Goal: Task Accomplishment & Management: Use online tool/utility

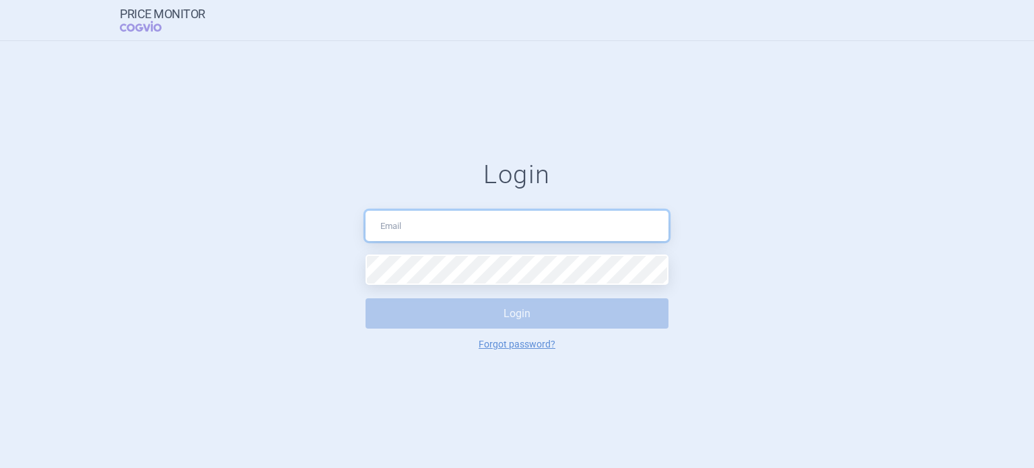
click at [488, 236] on input "text" at bounding box center [516, 226] width 303 height 30
click at [423, 217] on input "text" at bounding box center [516, 226] width 303 height 30
type input "[EMAIL_ADDRESS][PERSON_NAME][DOMAIN_NAME]"
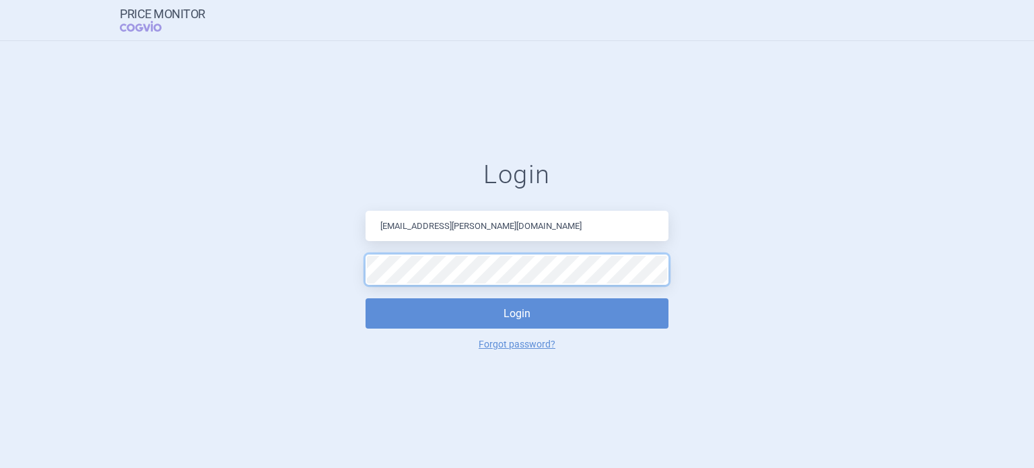
click at [365, 298] on button "Login" at bounding box center [516, 313] width 303 height 30
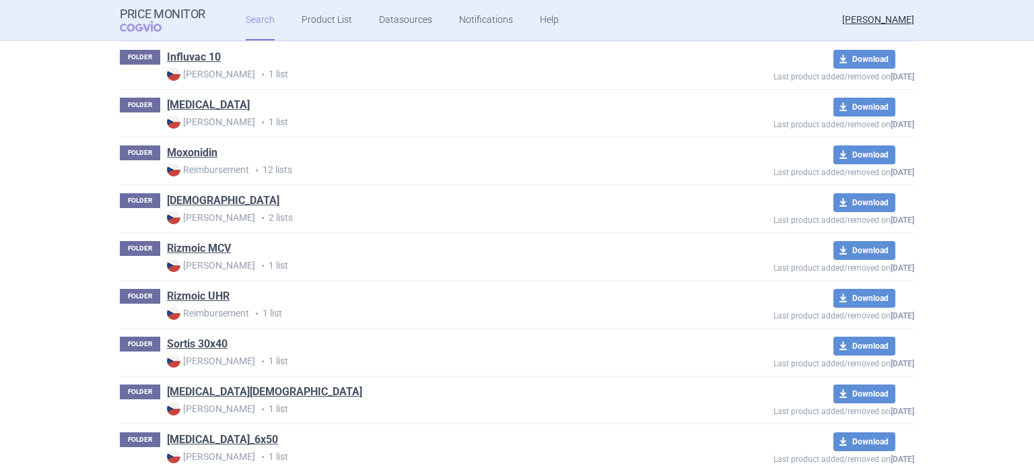
scroll to position [422, 0]
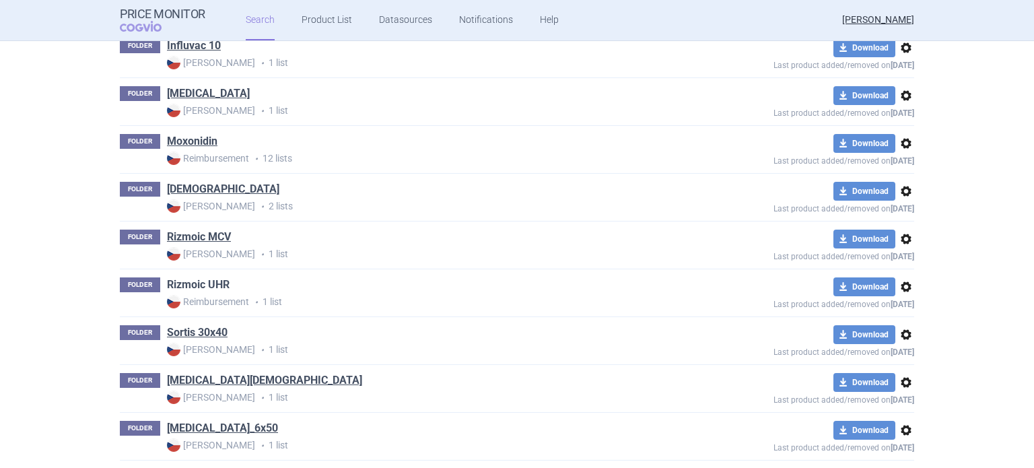
click at [202, 282] on link "Rizmoic UHR" at bounding box center [198, 284] width 63 height 15
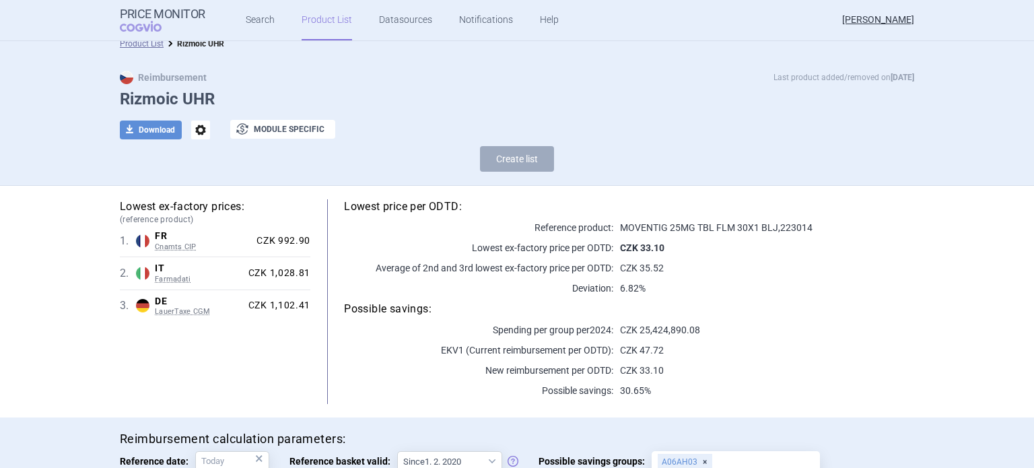
scroll to position [118, 0]
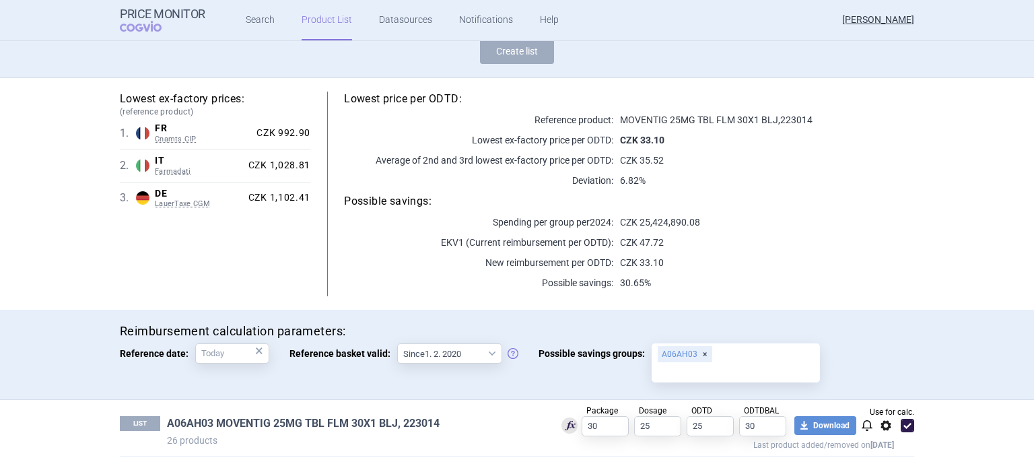
click at [248, 416] on link "A06AH03 MOVENTIG 25MG TBL FLM 30X1 BLJ, 223014" at bounding box center [303, 423] width 273 height 15
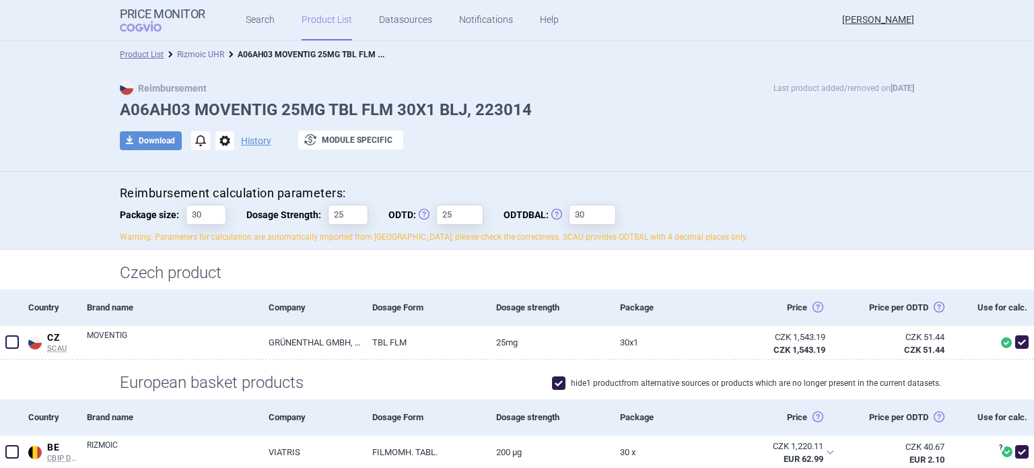
click at [207, 51] on link "Rizmoic UHR" at bounding box center [200, 54] width 47 height 9
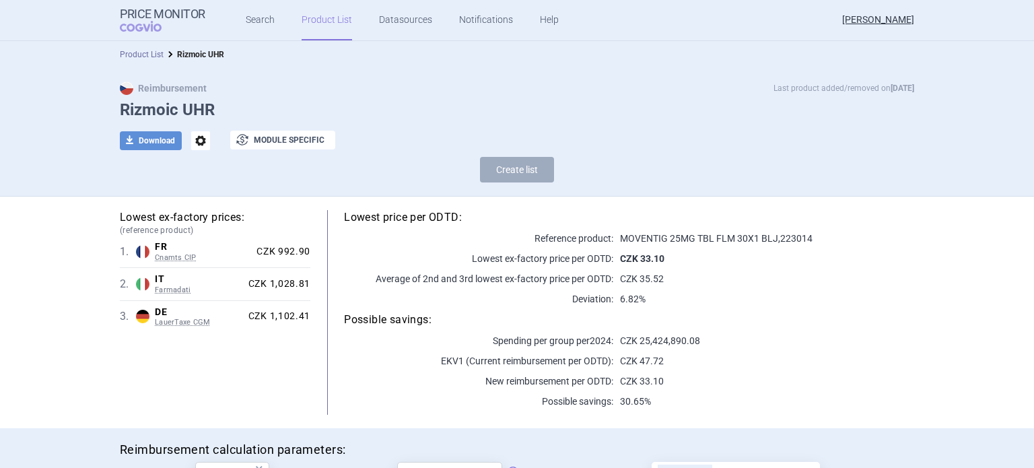
click at [148, 55] on link "Product List" at bounding box center [142, 54] width 44 height 9
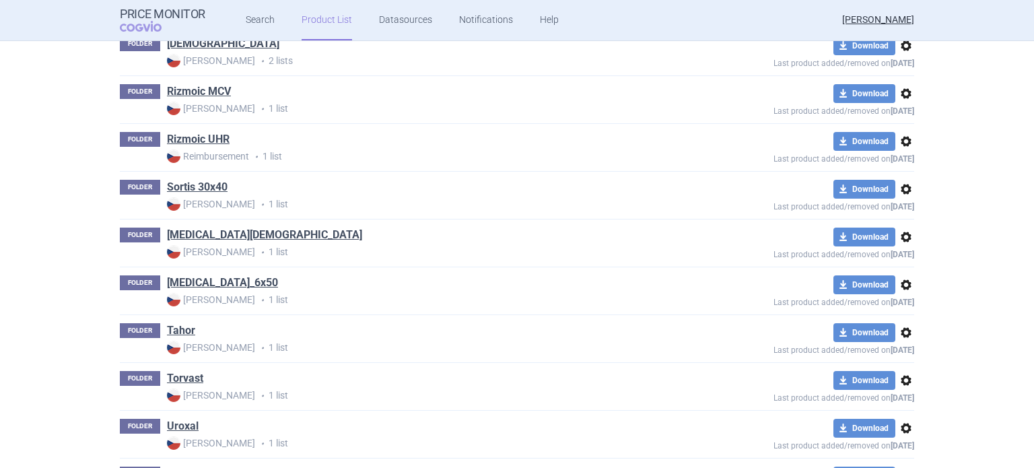
scroll to position [556, 0]
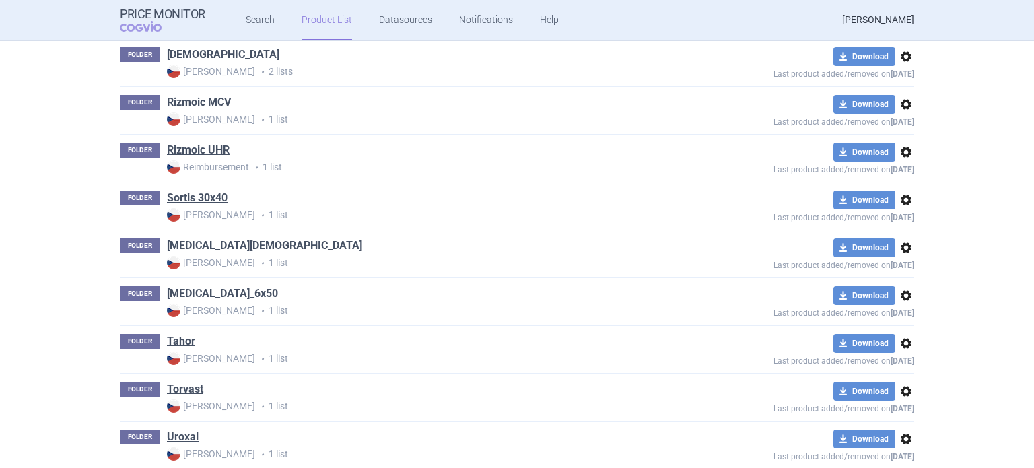
click at [202, 100] on link "Rizmoic MCV" at bounding box center [199, 102] width 64 height 15
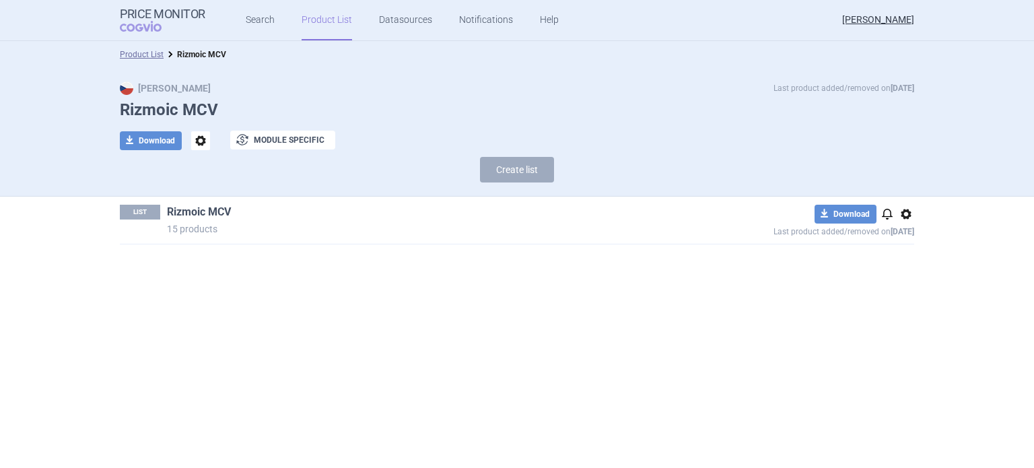
click at [213, 212] on link "Rizmoic MCV" at bounding box center [199, 212] width 64 height 15
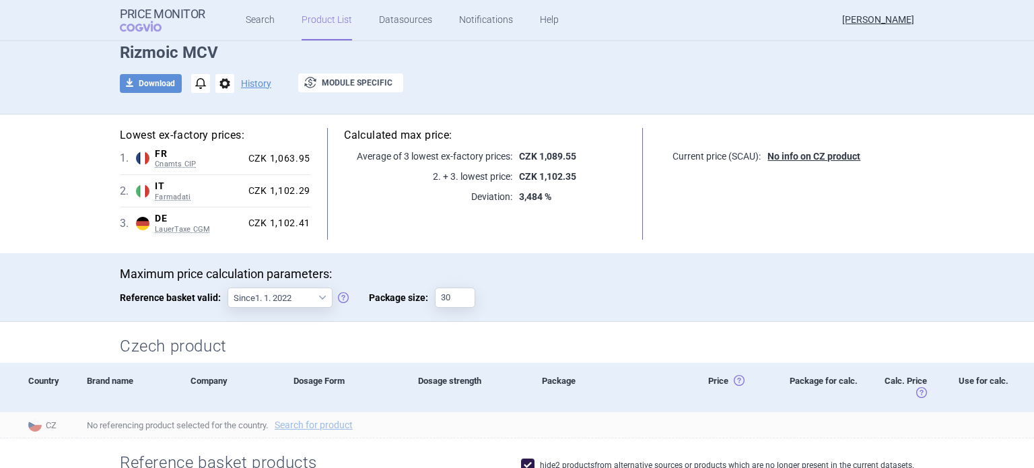
scroll to position [57, 0]
click at [558, 260] on div "Maximum price calculation parameters: Reference basket valid: Since 1. 1. 2022 …" at bounding box center [517, 288] width 1034 height 69
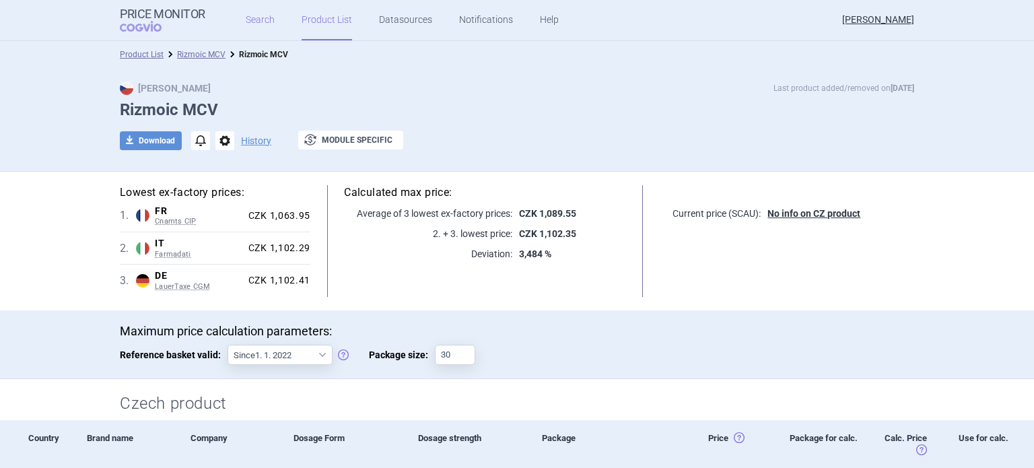
click at [253, 21] on link "Search" at bounding box center [260, 20] width 29 height 40
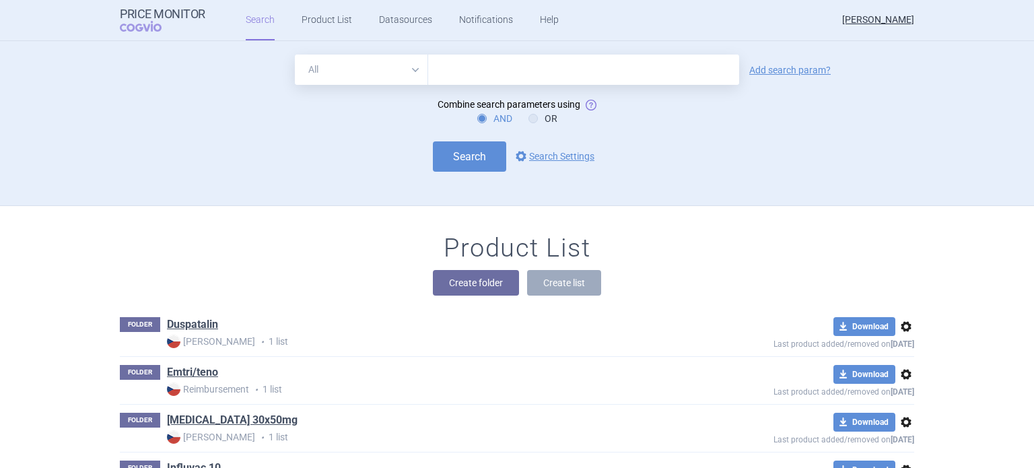
click at [506, 79] on input "text" at bounding box center [583, 70] width 311 height 30
click at [506, 79] on input "r" at bounding box center [583, 70] width 311 height 30
type input "rizmoic"
click at [452, 149] on button "Search" at bounding box center [469, 156] width 73 height 30
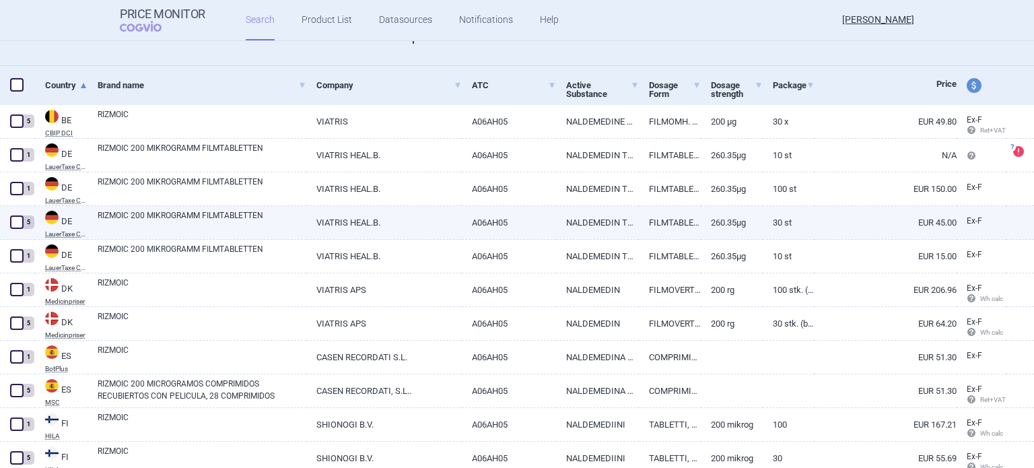
scroll to position [217, 0]
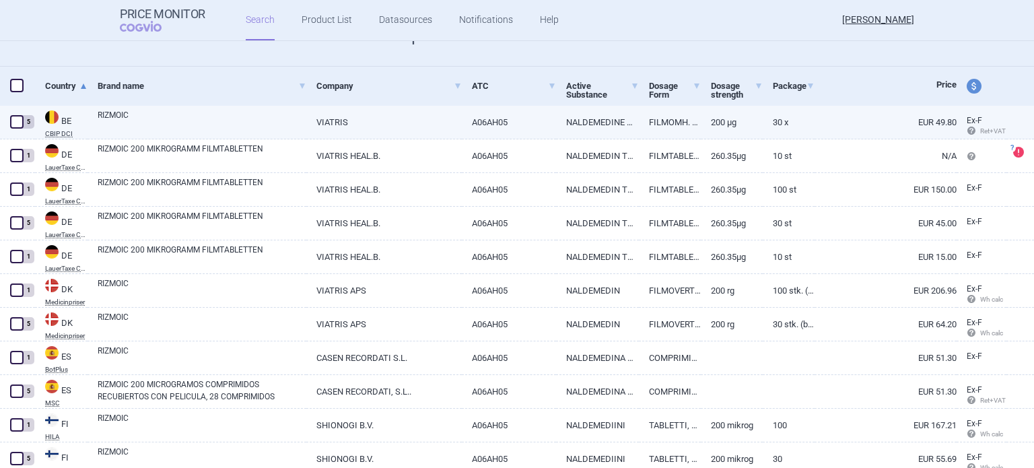
click at [14, 120] on span at bounding box center [16, 121] width 13 height 13
checkbox input "true"
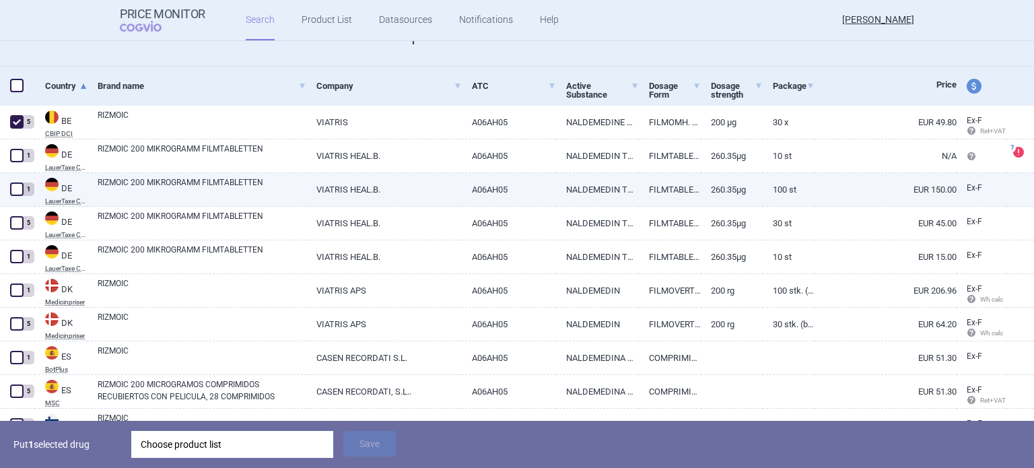
click at [18, 186] on span at bounding box center [16, 188] width 13 height 13
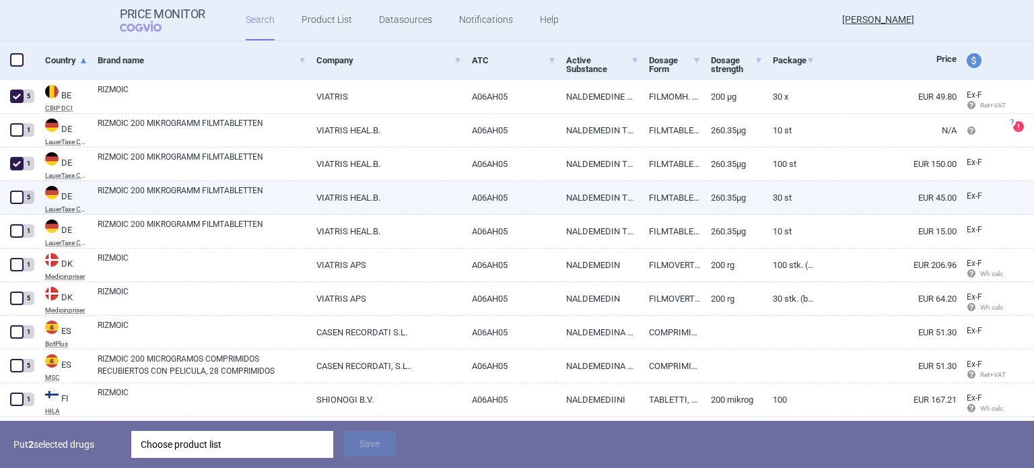
scroll to position [242, 0]
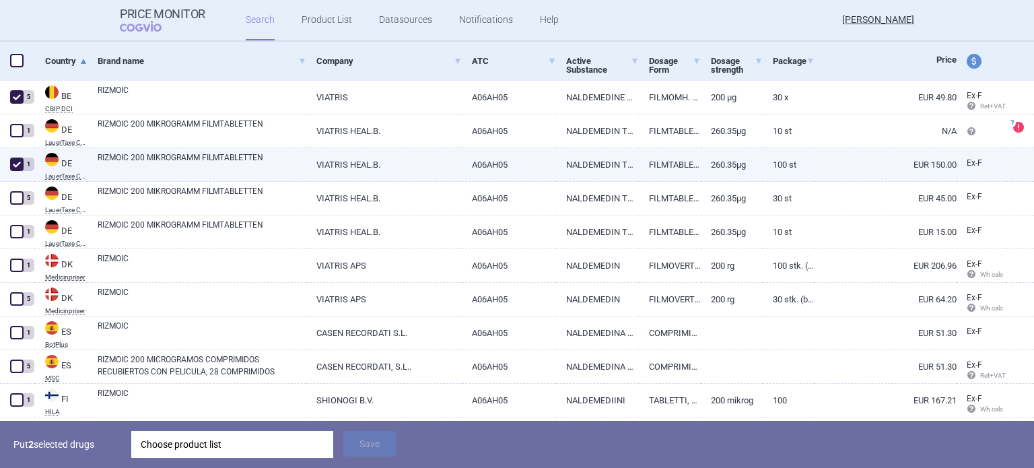
click at [15, 165] on span at bounding box center [16, 163] width 13 height 13
checkbox input "false"
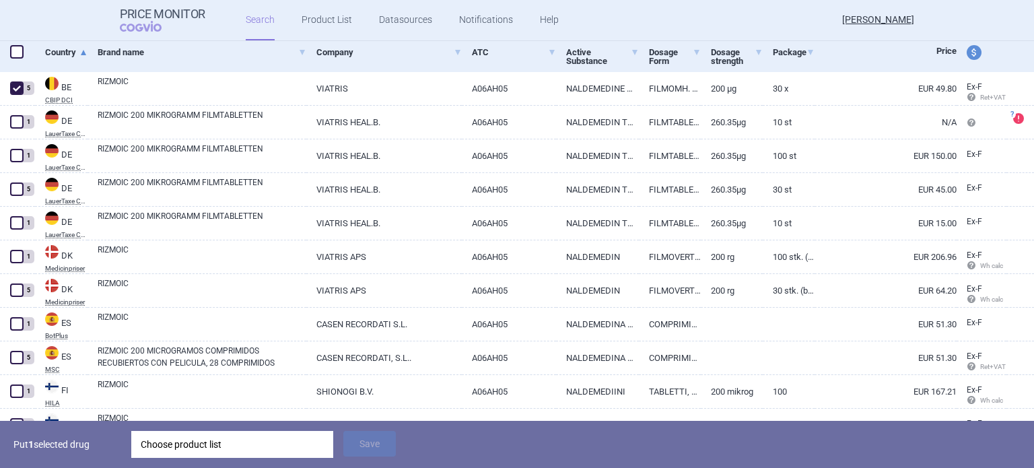
scroll to position [250, 0]
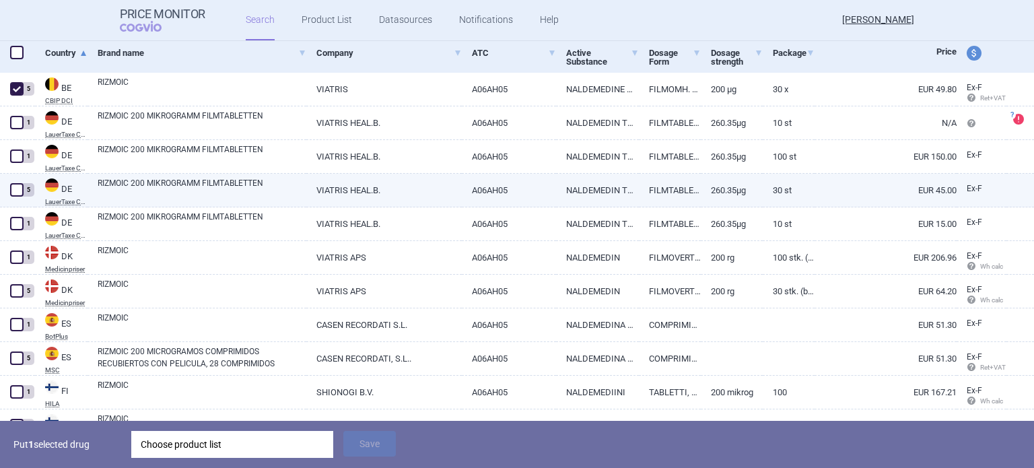
click at [19, 189] on span at bounding box center [16, 189] width 13 height 13
checkbox input "true"
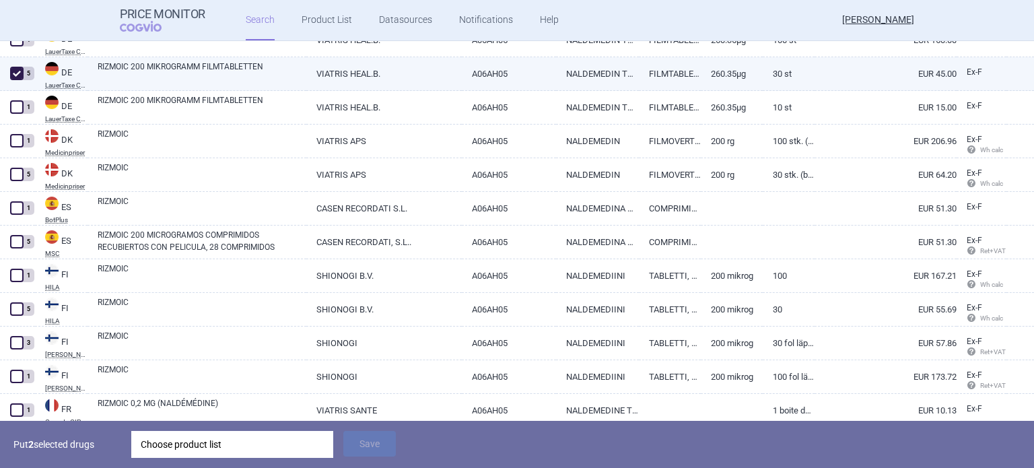
scroll to position [366, 0]
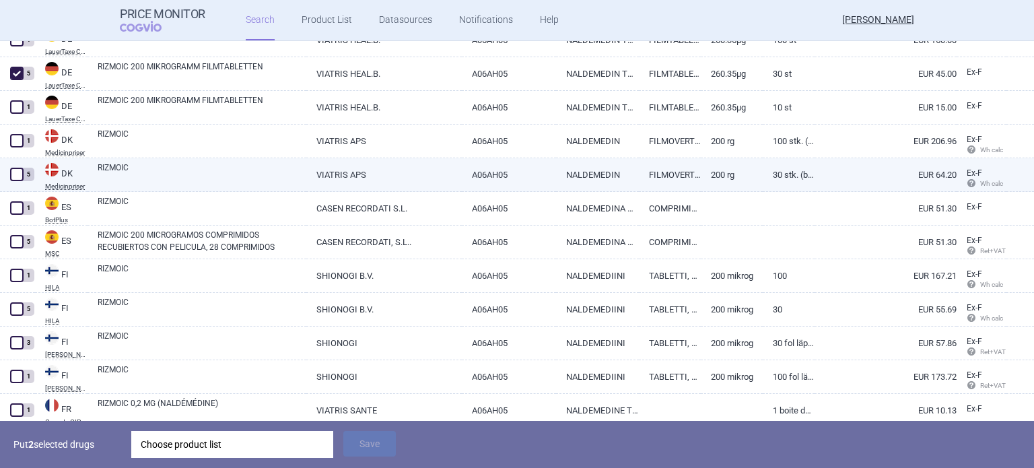
click at [15, 174] on span at bounding box center [16, 174] width 13 height 13
checkbox input "true"
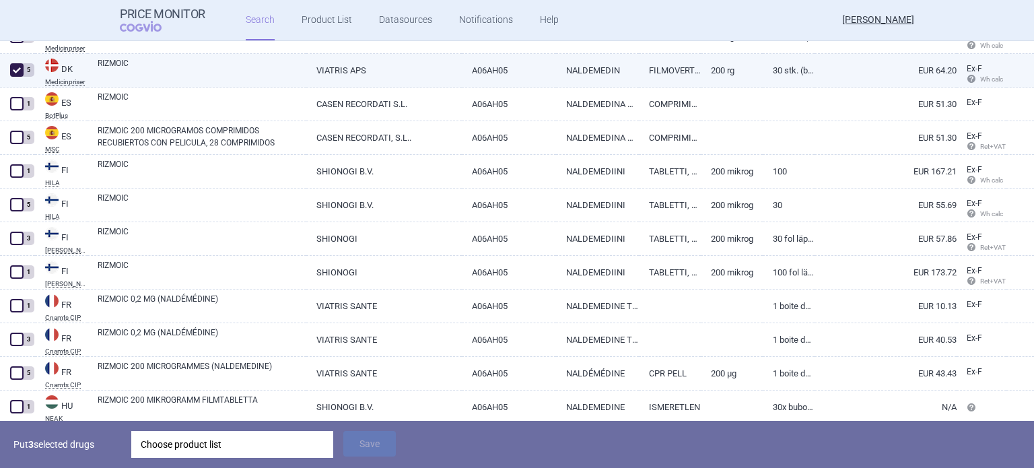
scroll to position [470, 0]
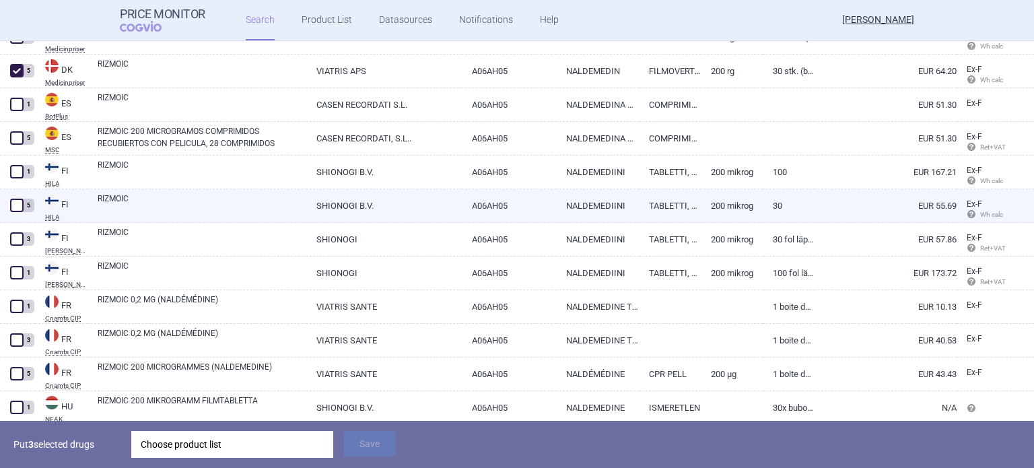
click at [18, 204] on span at bounding box center [16, 204] width 13 height 13
checkbox input "true"
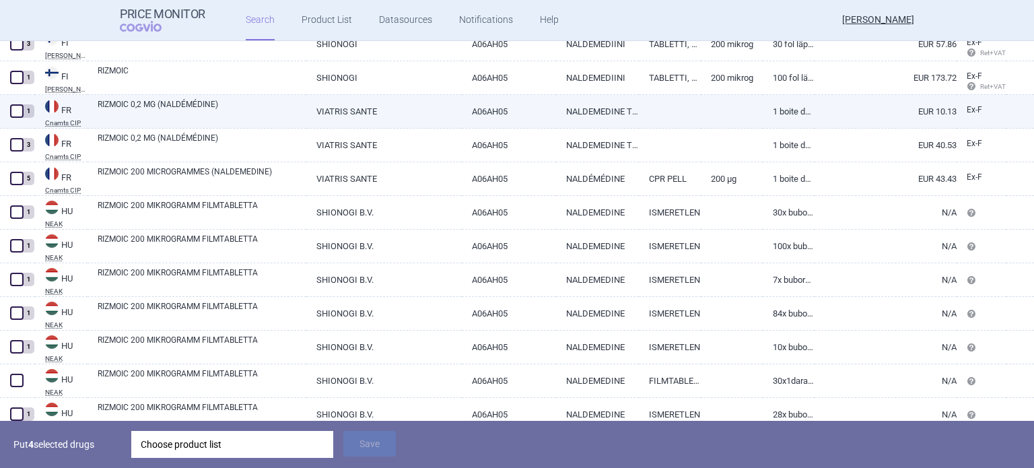
scroll to position [666, 0]
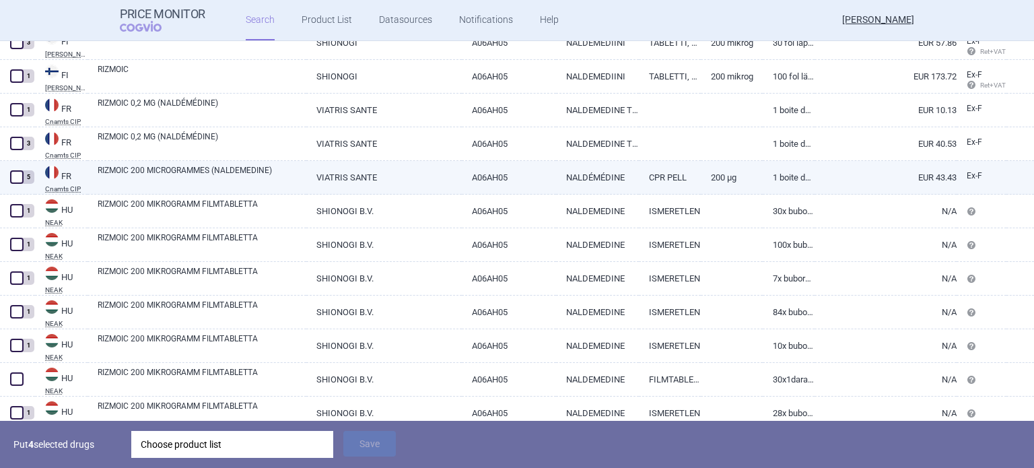
click at [779, 170] on link "1 BOITE DE 30, COMPRIMÉS PELLICULÉS EN PLAQUETTE (OPA/ALU/PVC/ALU)" at bounding box center [788, 177] width 52 height 33
select select "EUR"
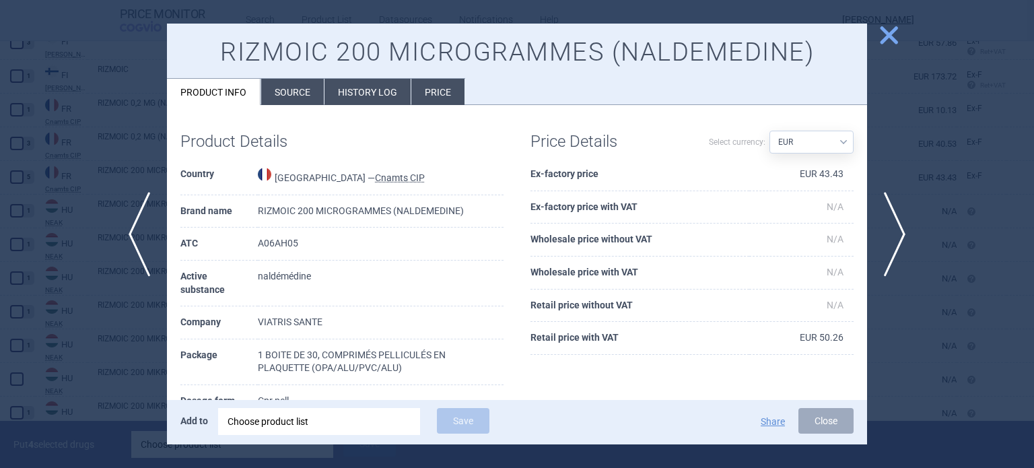
click at [889, 36] on span "close" at bounding box center [889, 36] width 24 height 24
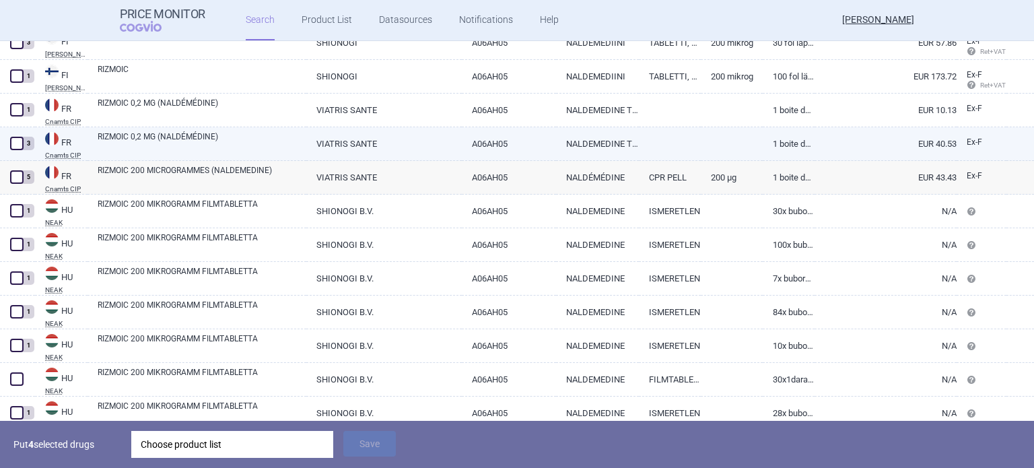
click at [798, 140] on link "1 BOITE DE 28, COMPRIMÉS PELLICULÉS EN PLAQUETTE OPA/ALU/PVC/ALU" at bounding box center [788, 143] width 52 height 33
select select "EUR"
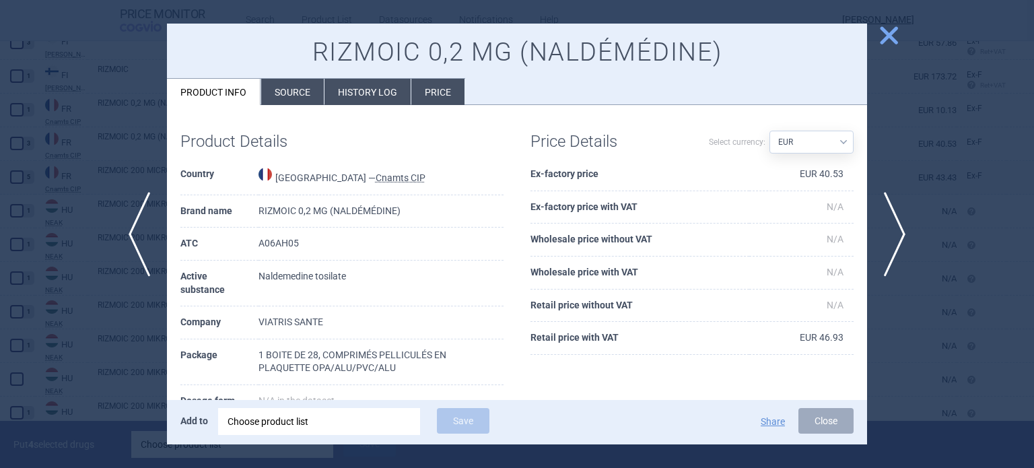
click at [942, 114] on div at bounding box center [517, 234] width 1034 height 468
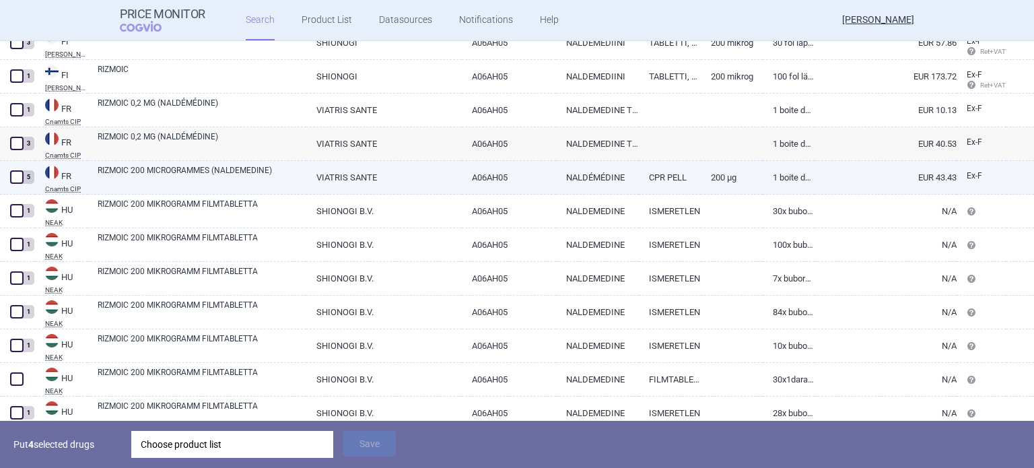
click at [13, 176] on span at bounding box center [16, 176] width 13 height 13
checkbox input "true"
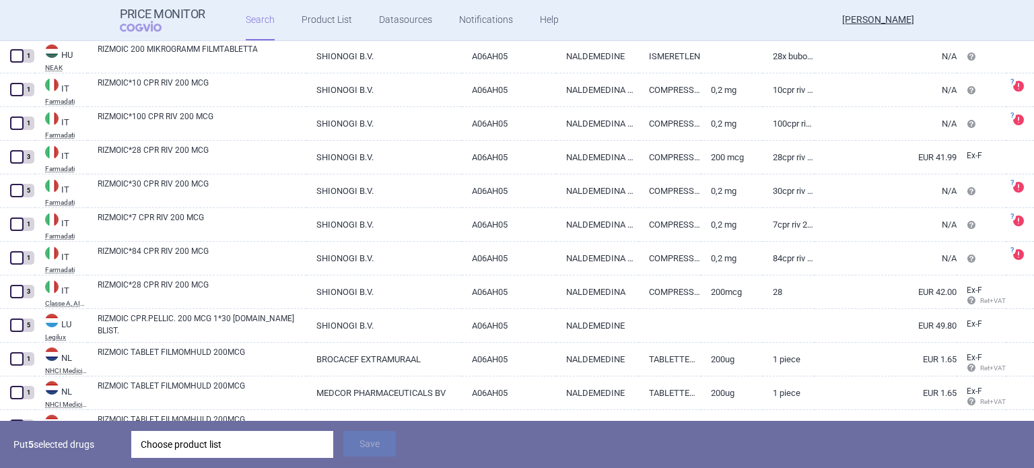
scroll to position [1027, 0]
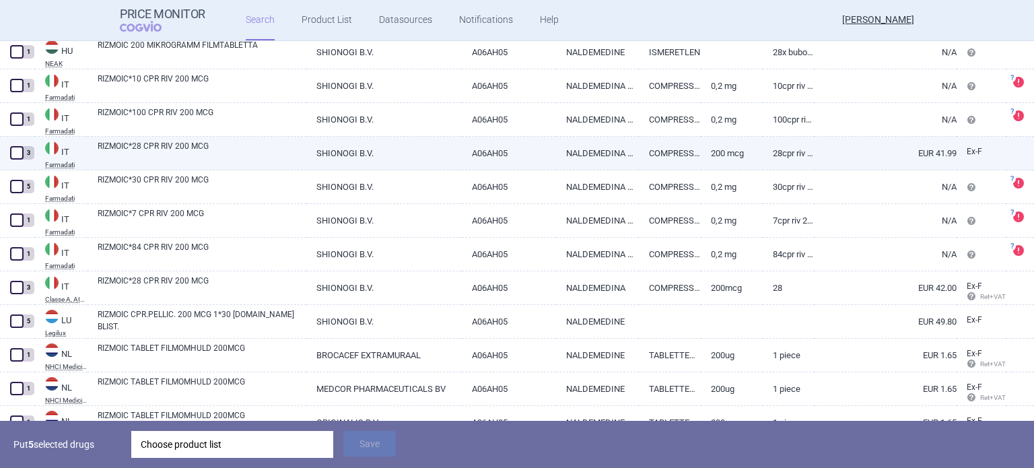
click at [20, 151] on span at bounding box center [16, 152] width 13 height 13
checkbox input "true"
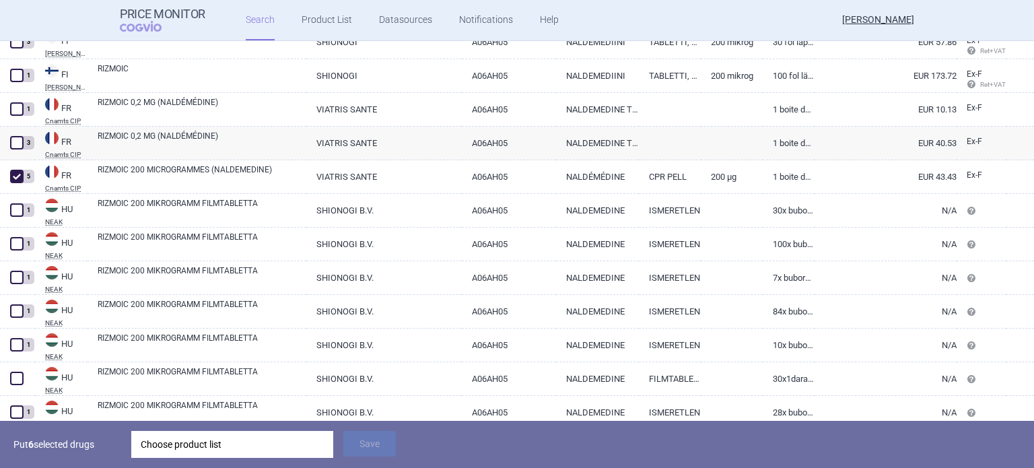
scroll to position [665, 0]
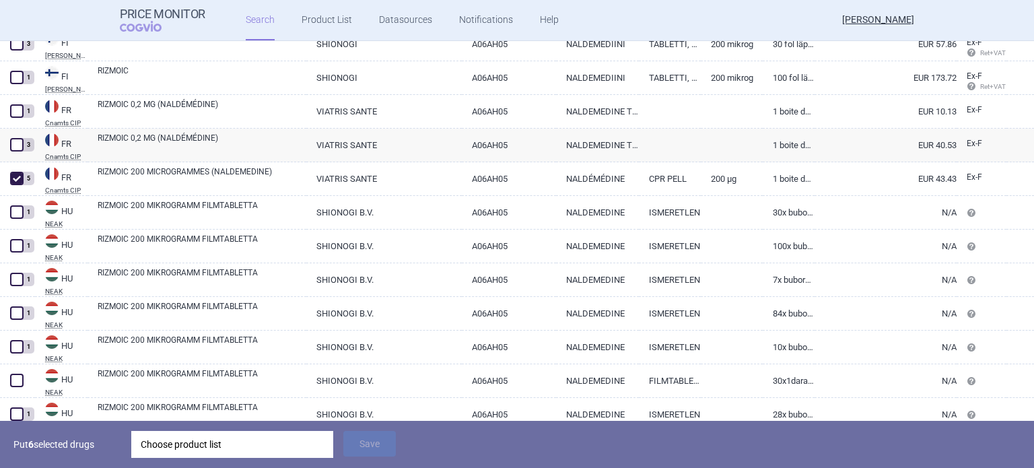
click at [20, 151] on span at bounding box center [16, 144] width 13 height 13
checkbox input "true"
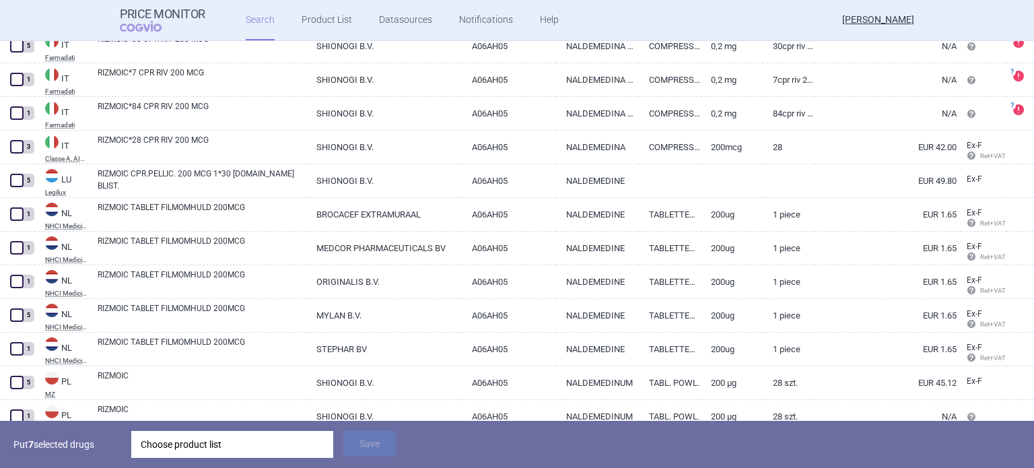
scroll to position [1168, 0]
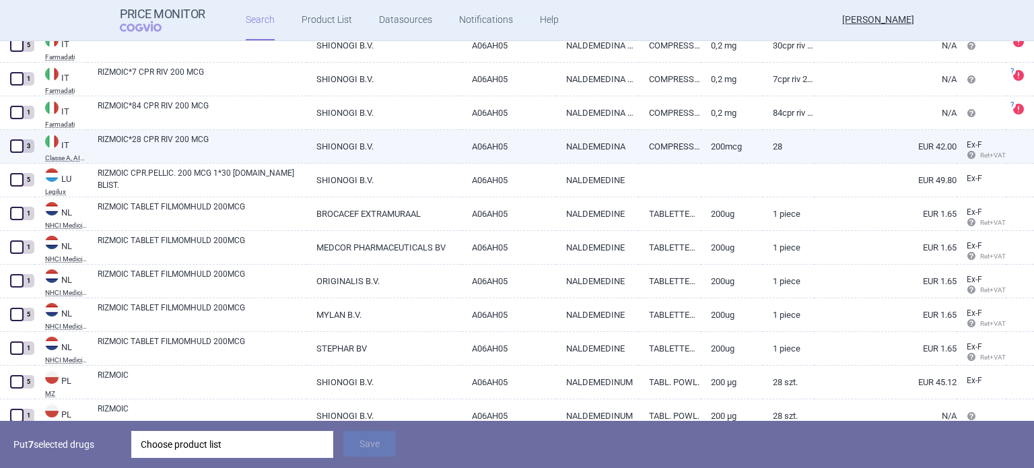
click at [20, 146] on span at bounding box center [16, 145] width 13 height 13
checkbox input "true"
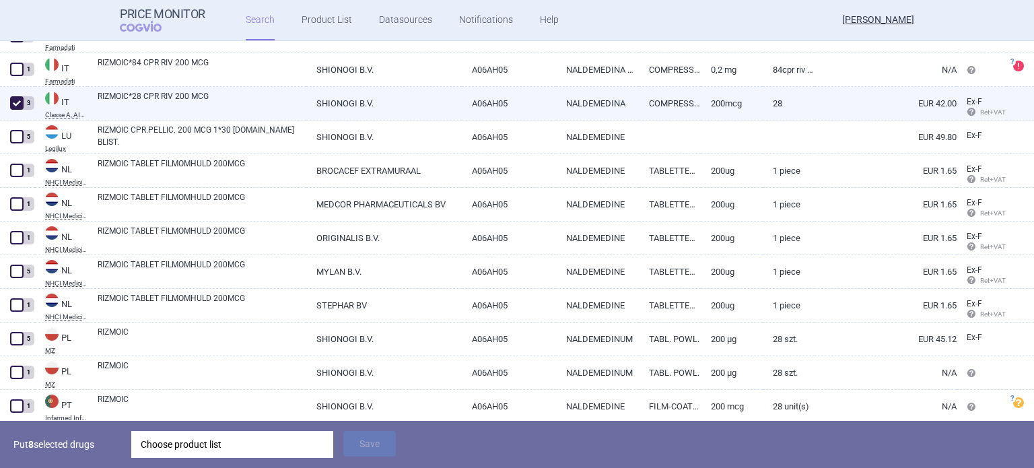
scroll to position [1211, 0]
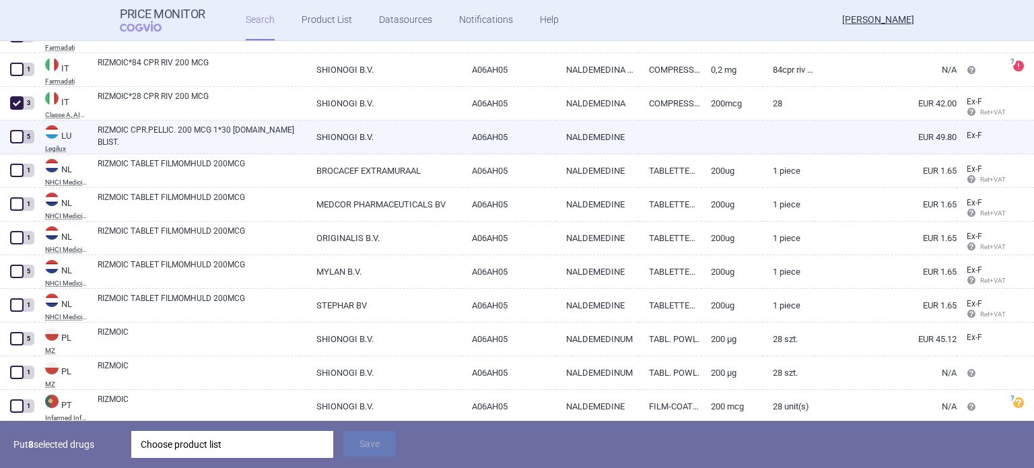
click at [20, 137] on span at bounding box center [16, 136] width 13 height 13
checkbox input "true"
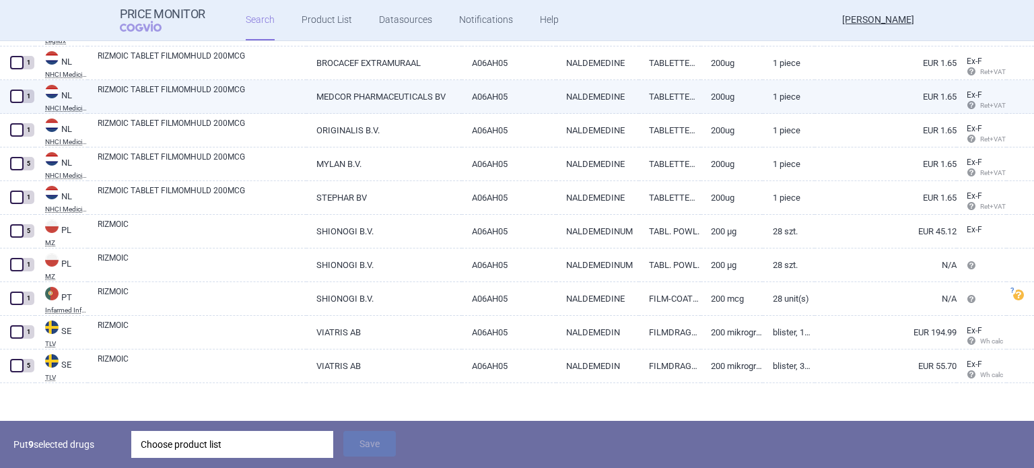
scroll to position [1324, 0]
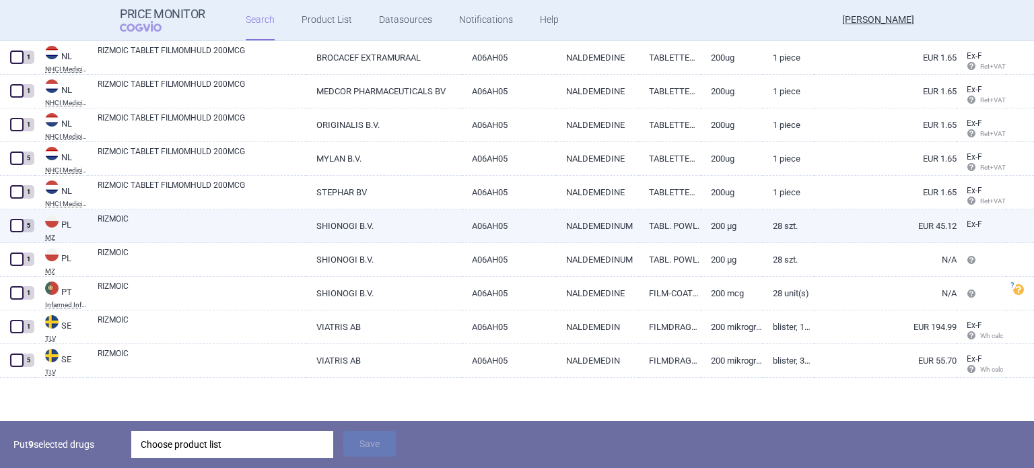
click at [19, 224] on span at bounding box center [16, 225] width 13 height 13
checkbox input "true"
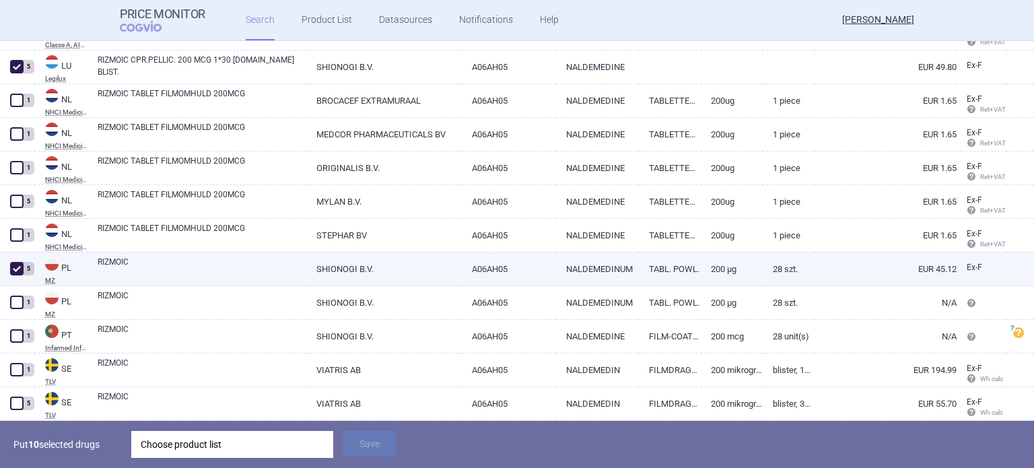
scroll to position [1281, 0]
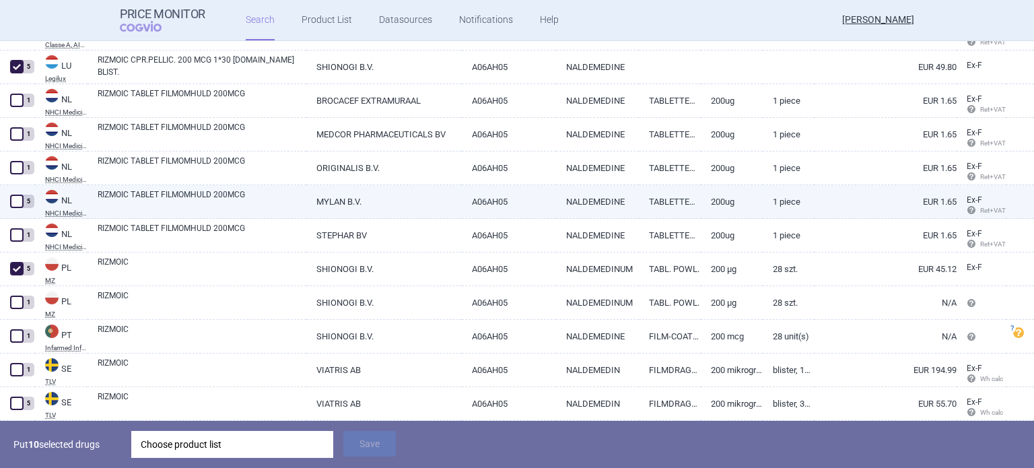
click at [20, 198] on span at bounding box center [16, 200] width 13 height 13
checkbox input "true"
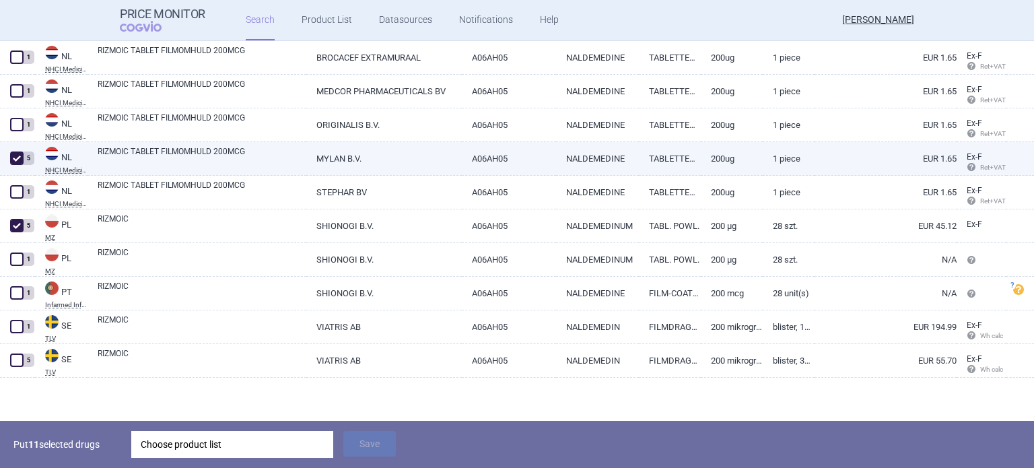
scroll to position [1324, 0]
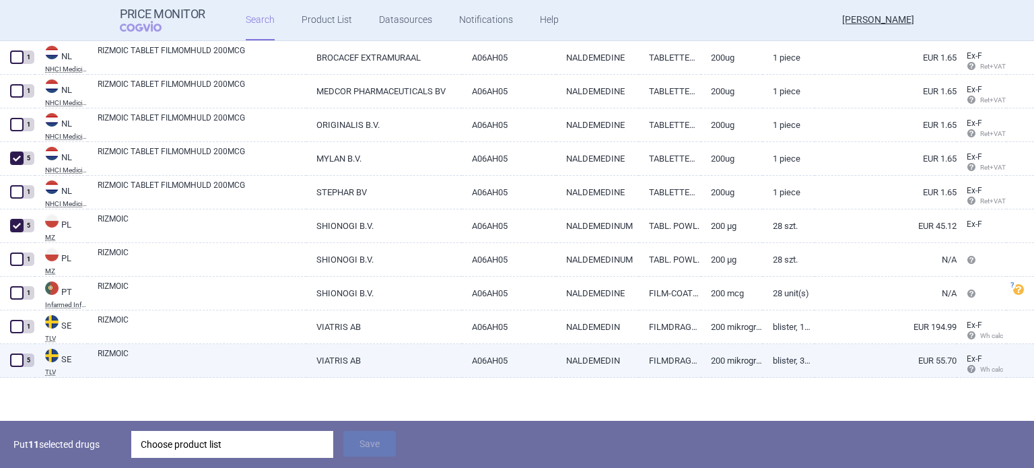
click at [16, 363] on span at bounding box center [16, 359] width 13 height 13
checkbox input "true"
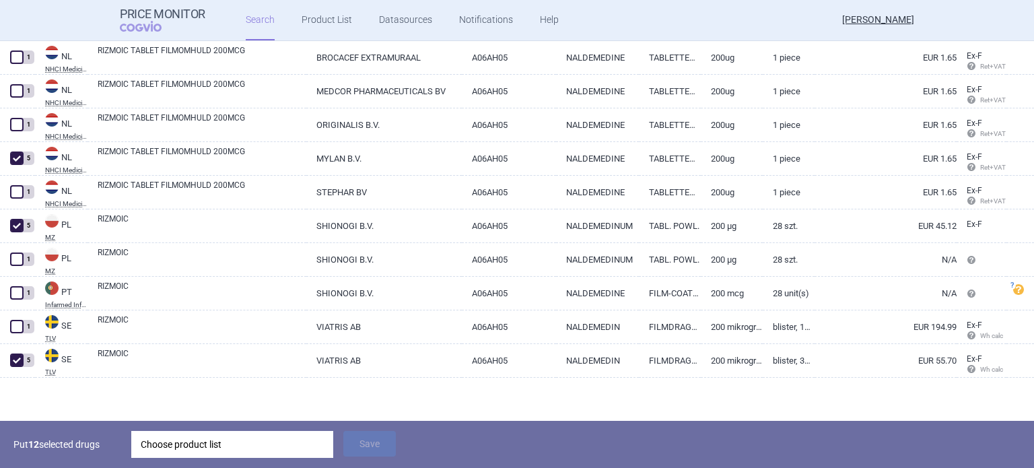
click at [192, 453] on div "Choose product list" at bounding box center [232, 444] width 183 height 27
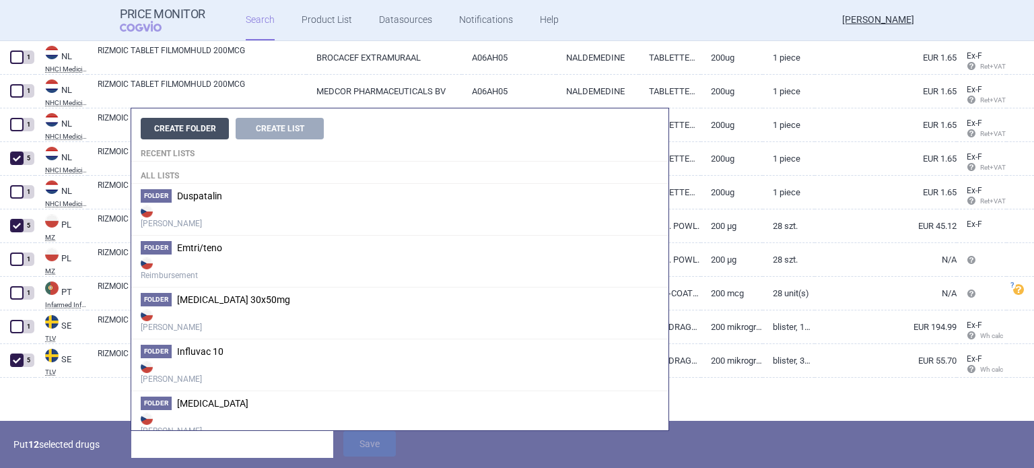
click at [197, 130] on button "Create Folder" at bounding box center [185, 129] width 88 height 22
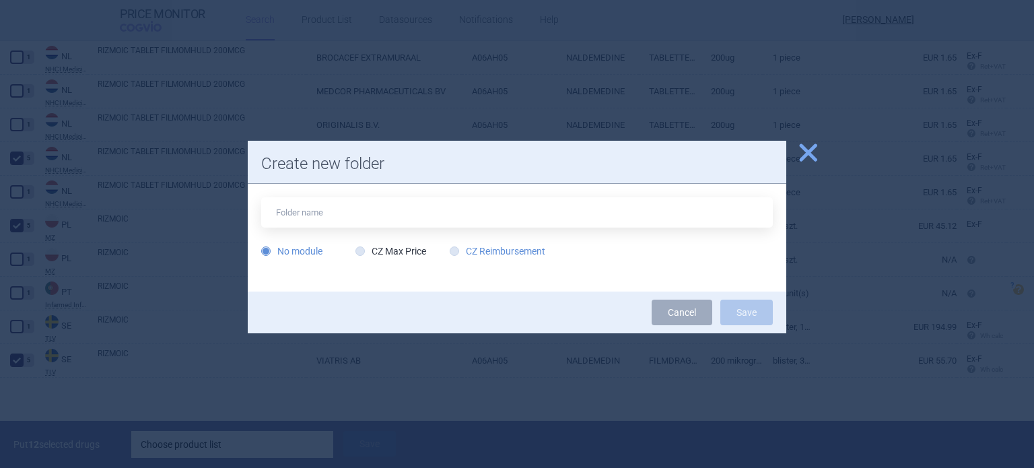
click at [488, 255] on label "CZ Reimbursement" at bounding box center [497, 250] width 96 height 13
click at [464, 255] on input "CZ Reimbursement" at bounding box center [456, 251] width 13 height 13
radio input "true"
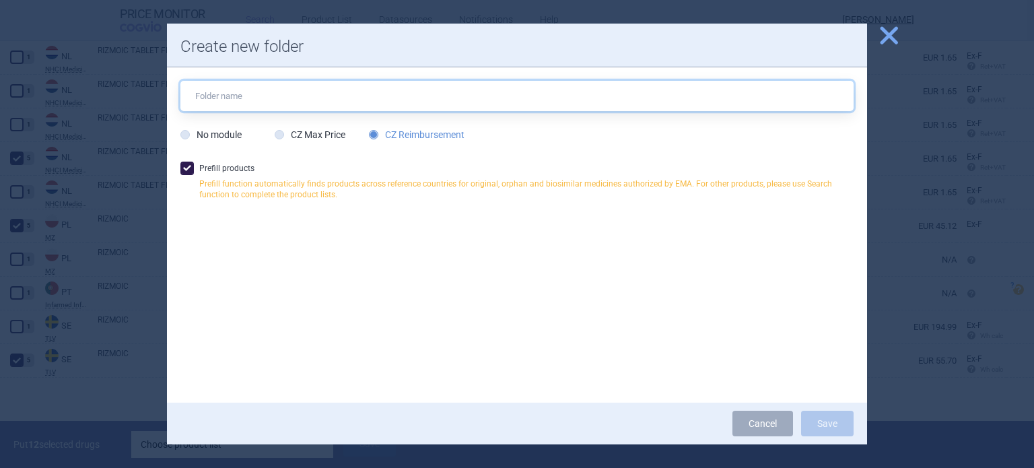
click at [296, 96] on input "text" at bounding box center [516, 96] width 673 height 30
type input "Rizmoic UHR OCT"
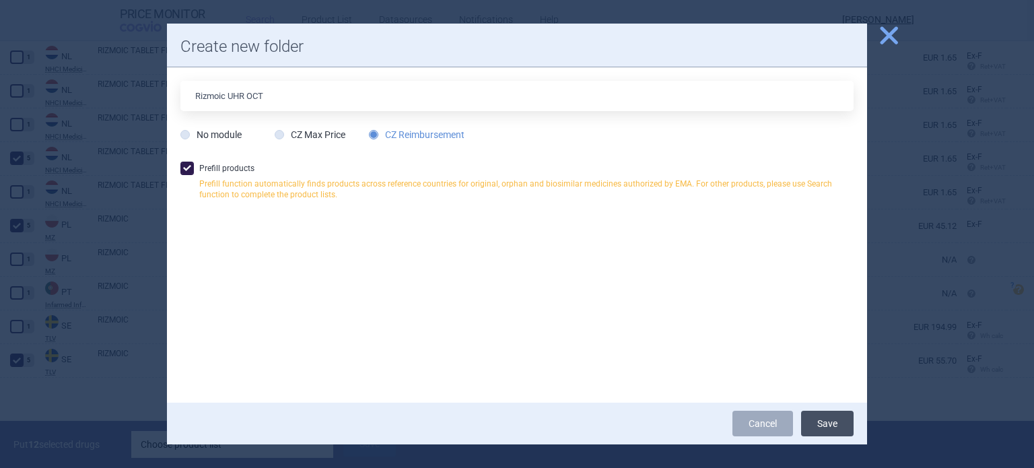
click at [835, 421] on button "Save" at bounding box center [827, 423] width 52 height 26
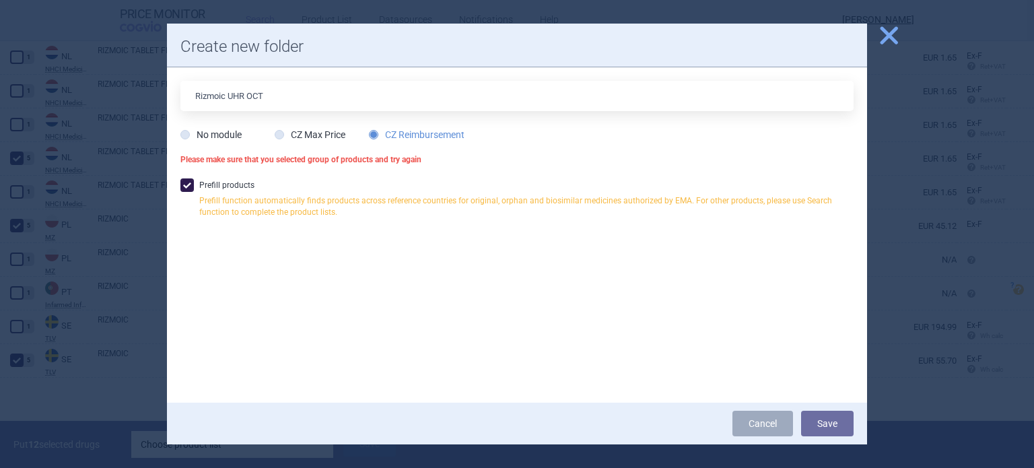
click at [192, 188] on span at bounding box center [186, 184] width 13 height 13
checkbox input "false"
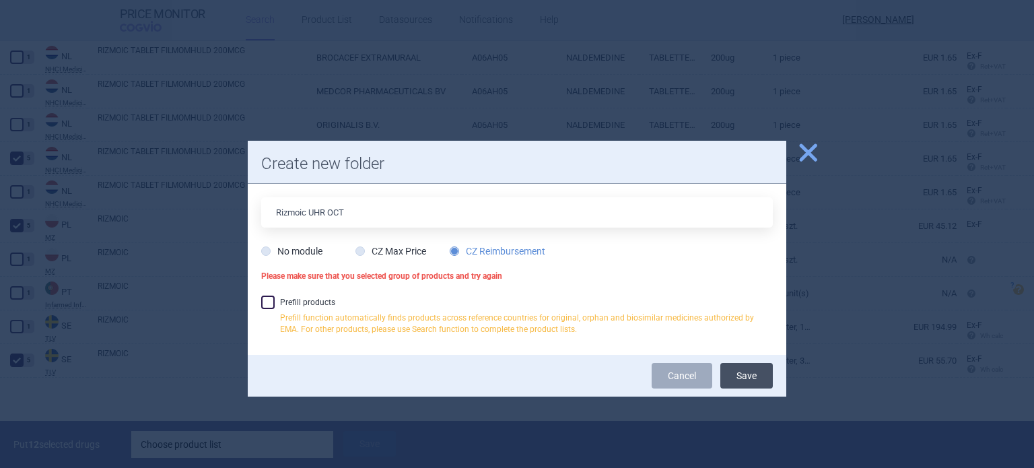
click at [748, 375] on button "Save" at bounding box center [746, 376] width 52 height 26
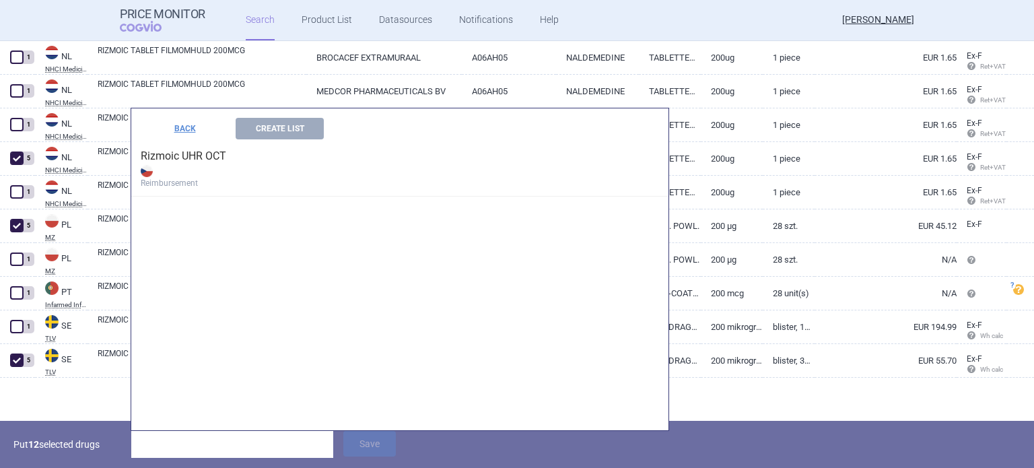
click at [184, 169] on strong "Reimbursement" at bounding box center [400, 175] width 518 height 27
click at [285, 126] on button "Create List" at bounding box center [280, 129] width 88 height 22
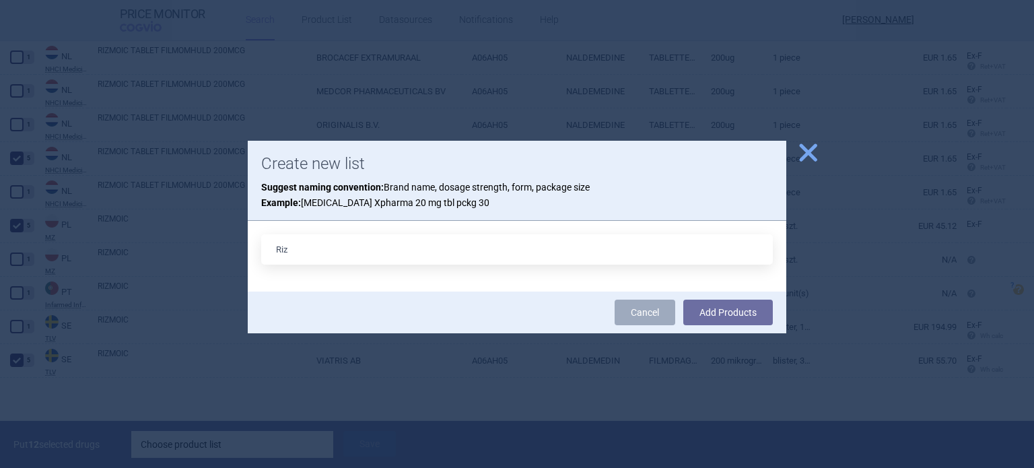
type input "Rizmoic UHR OCT"
click at [704, 317] on button "Add Products" at bounding box center [727, 312] width 89 height 26
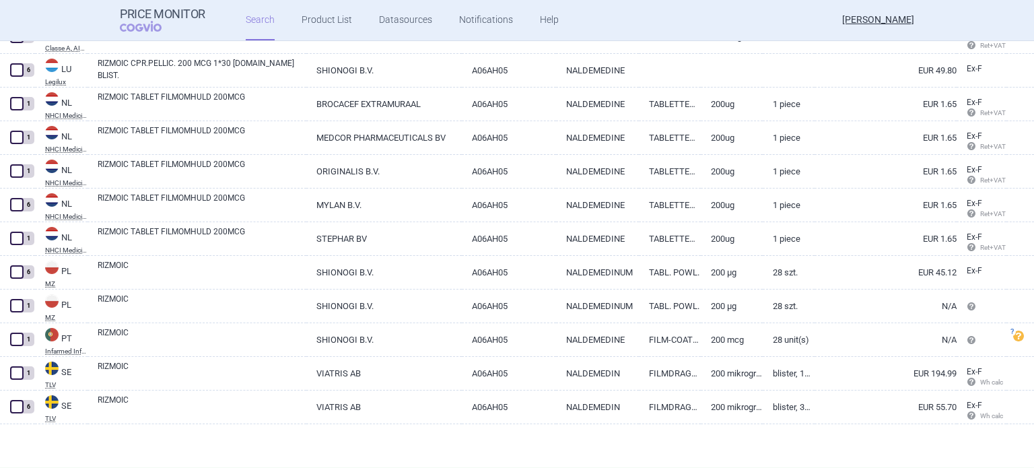
scroll to position [1277, 0]
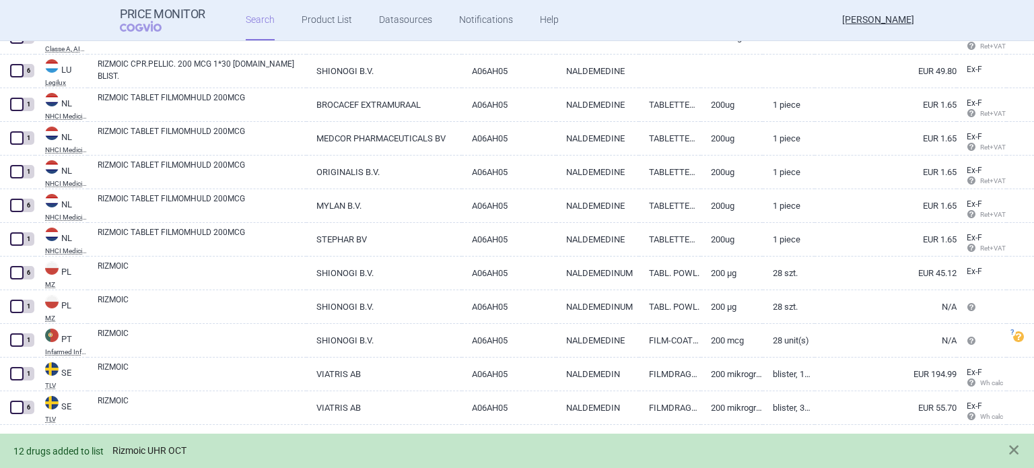
click at [153, 450] on link "Rizmoic UHR OCT" at bounding box center [149, 450] width 74 height 11
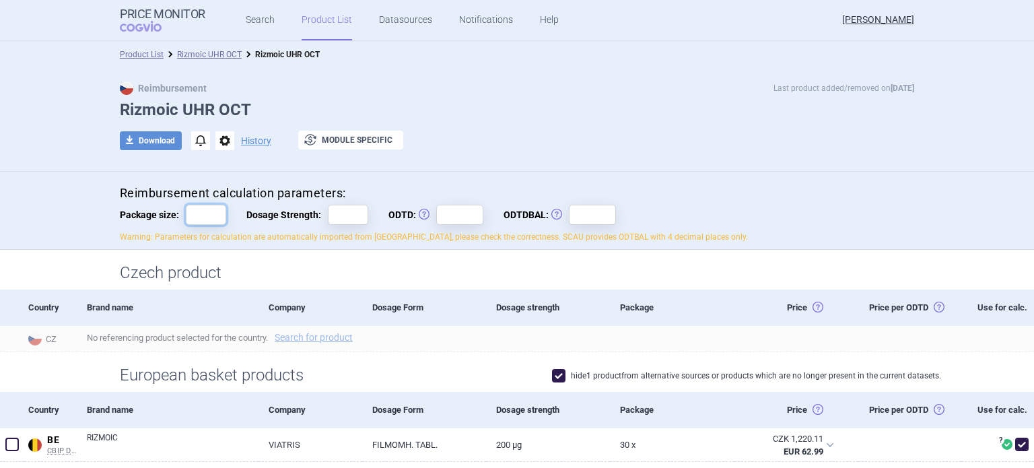
click at [199, 215] on input "Package size:" at bounding box center [206, 215] width 40 height 20
type input "30"
click at [575, 94] on div "Reimbursement Last product added/removed on 6 Oct" at bounding box center [517, 87] width 794 height 13
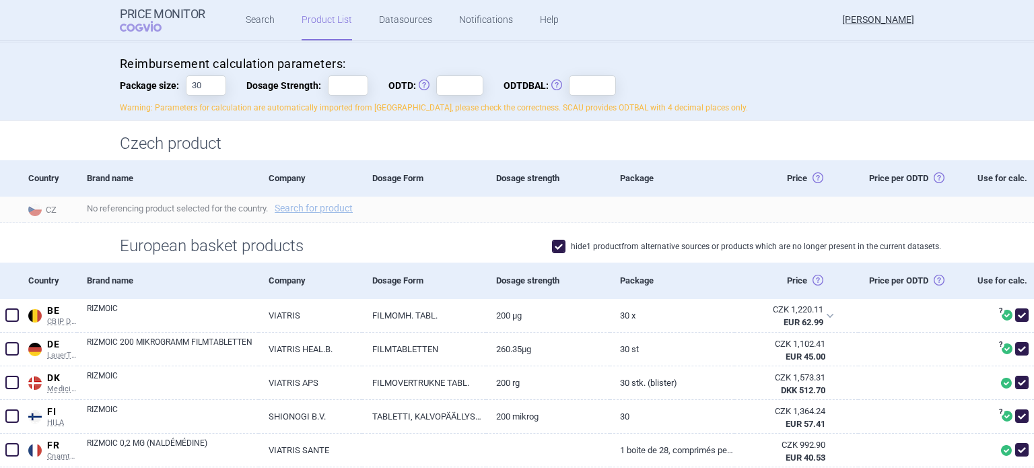
scroll to position [129, 0]
click at [339, 96] on div "Reimbursement calculation parameters: Package size: 30 Dosage Strength: ODTD: O…" at bounding box center [517, 85] width 794 height 58
click at [340, 87] on input "Dosage Strength:" at bounding box center [348, 85] width 40 height 20
type input "200"
click at [447, 88] on input "ODTD: Obvyklá Denní Terapeutická Dávka" at bounding box center [459, 85] width 47 height 20
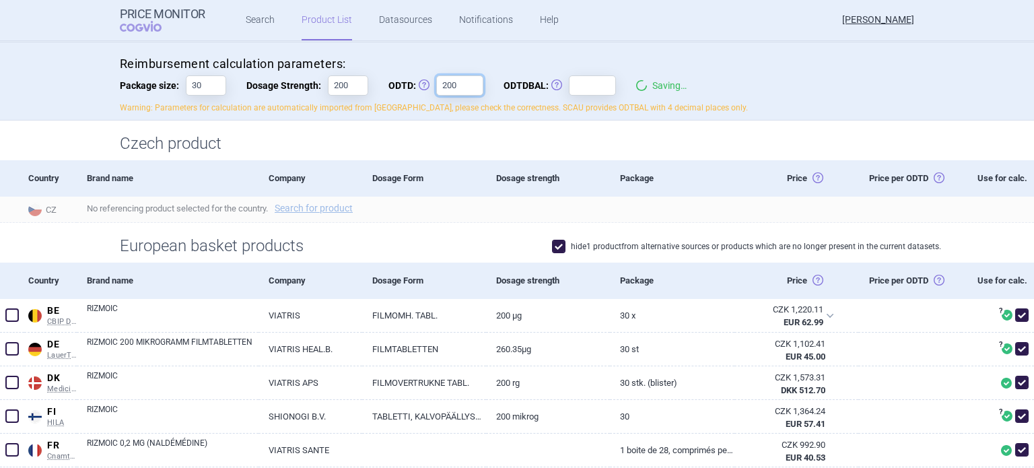
type input "200"
click at [579, 89] on input "ODTDBAL: Obvyklá Denní Terapeutická Dávka Balení" at bounding box center [592, 85] width 47 height 20
click at [791, 53] on div "Reimbursement calculation parameters: Package size: 30 Dosage Strength: 200 ODT…" at bounding box center [517, 81] width 1034 height 79
click at [600, 87] on input "ODTDBAL: Obvyklá Denní Terapeutická Dávka Balení" at bounding box center [592, 85] width 47 height 20
type input "30"
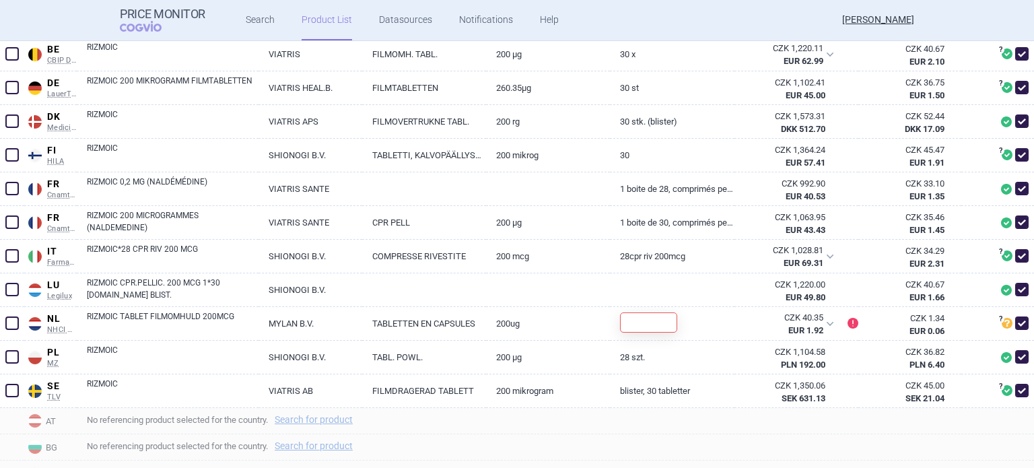
scroll to position [393, 0]
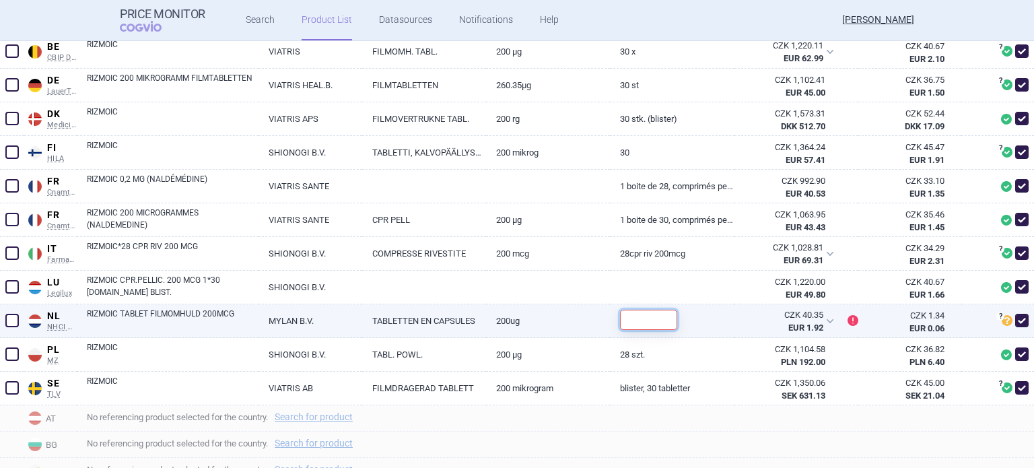
click at [651, 330] on input "text" at bounding box center [648, 320] width 57 height 20
type input "30"
click at [651, 330] on input "30" at bounding box center [648, 320] width 57 height 20
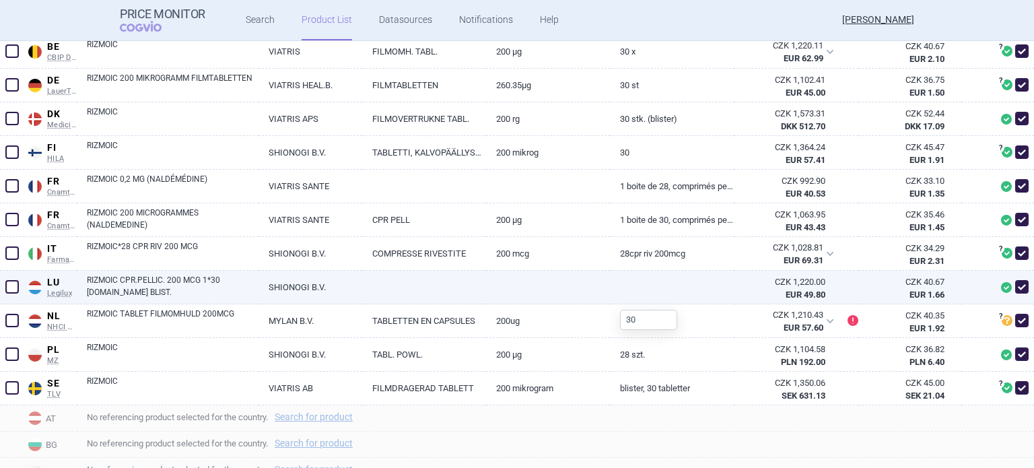
click at [657, 304] on div at bounding box center [672, 287] width 124 height 34
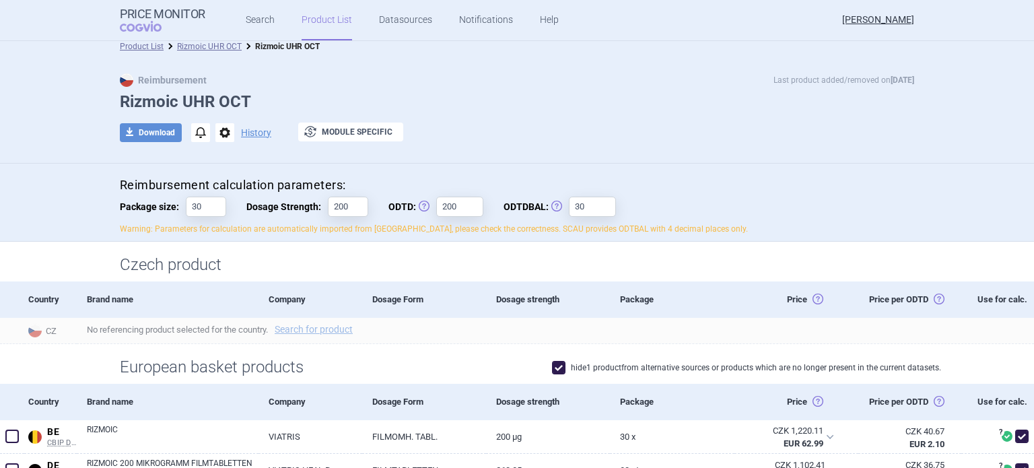
scroll to position [0, 0]
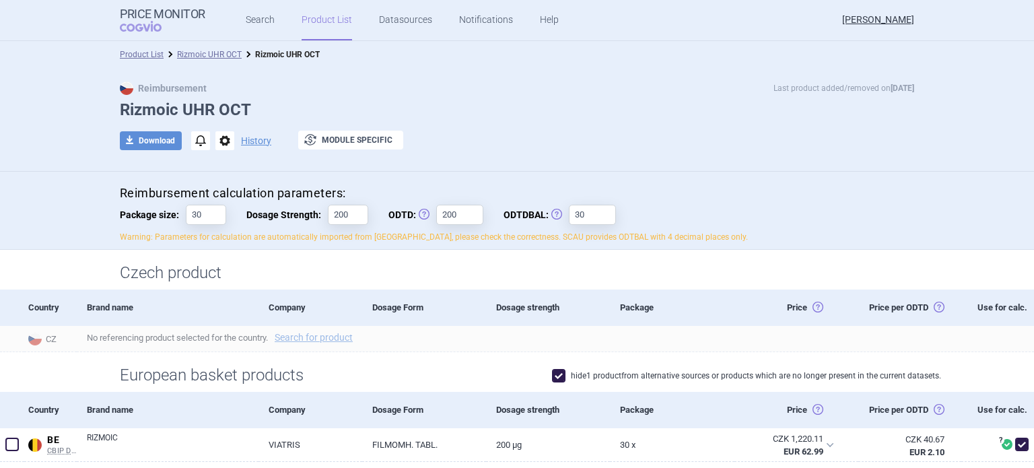
click at [445, 135] on div at bounding box center [456, 141] width 67 height 20
